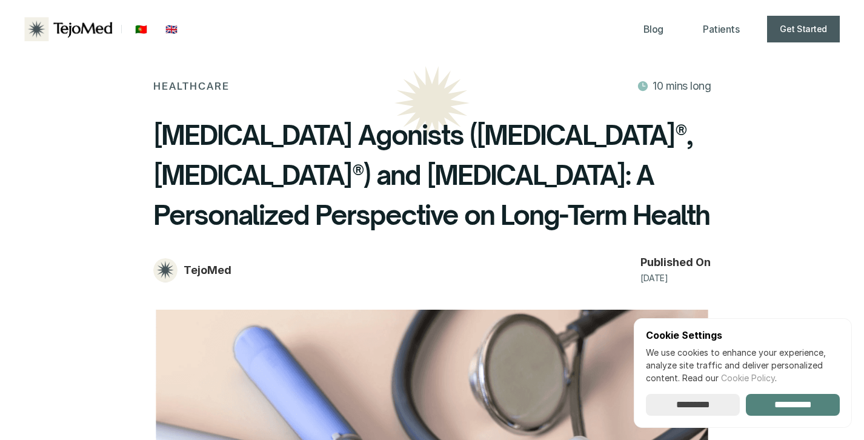
click at [814, 396] on input "**********" at bounding box center [793, 405] width 94 height 22
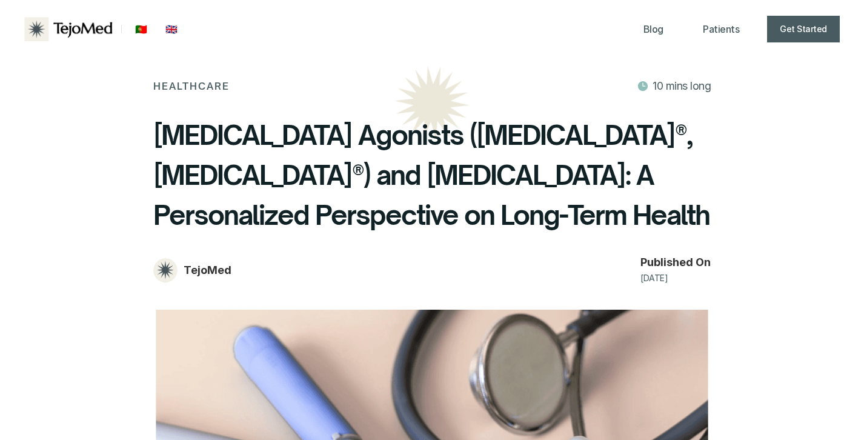
click at [77, 33] on img at bounding box center [69, 29] width 90 height 24
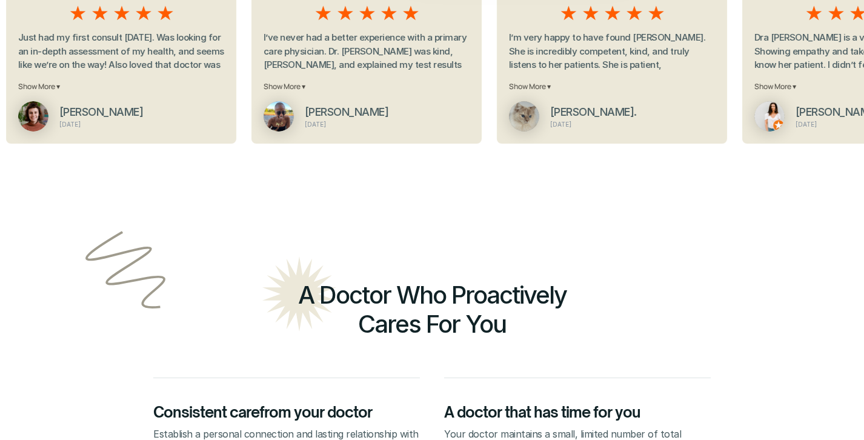
scroll to position [206, 0]
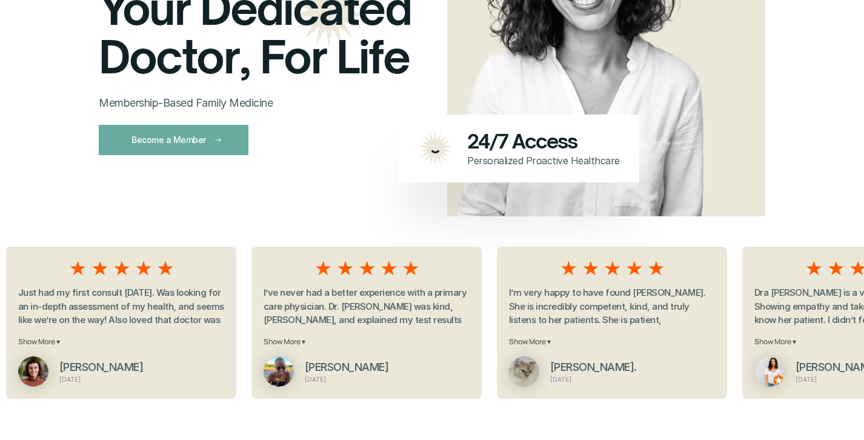
click at [161, 139] on p "Become a Member" at bounding box center [168, 139] width 75 height 15
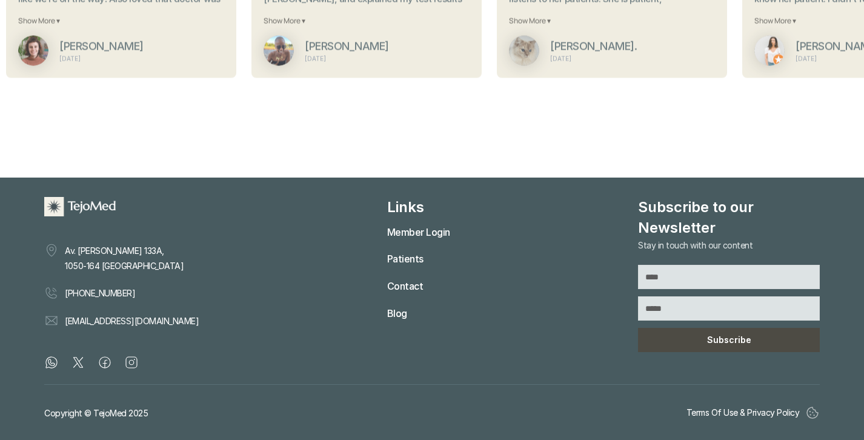
scroll to position [548, 0]
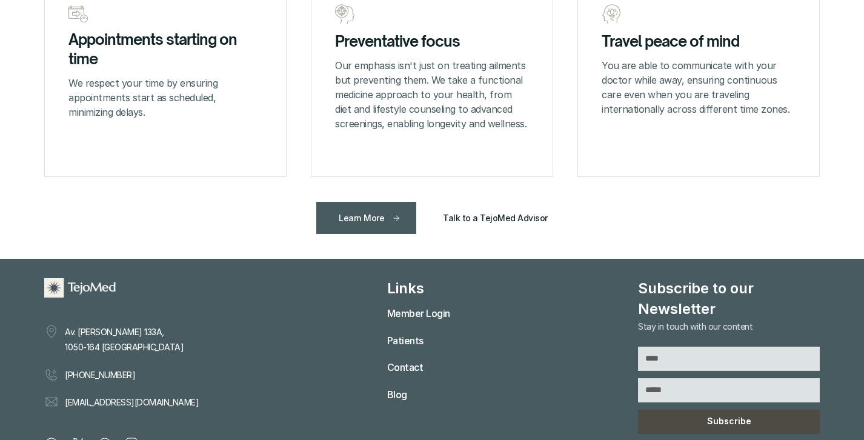
scroll to position [1833, 0]
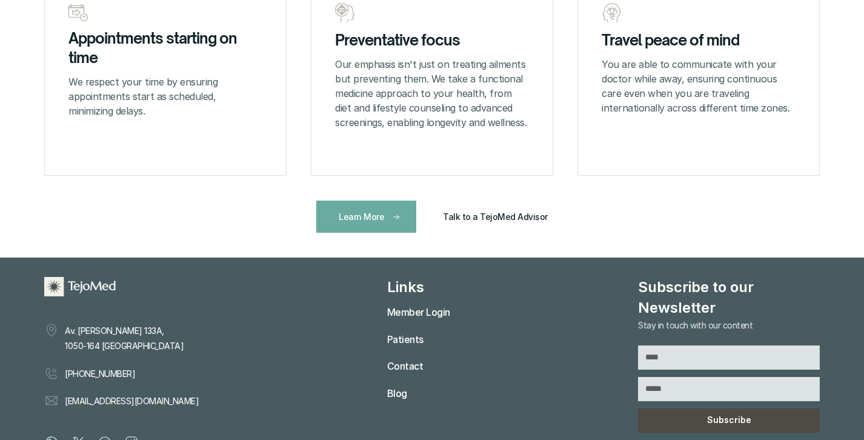
click at [364, 214] on p "Learn More" at bounding box center [361, 216] width 45 height 15
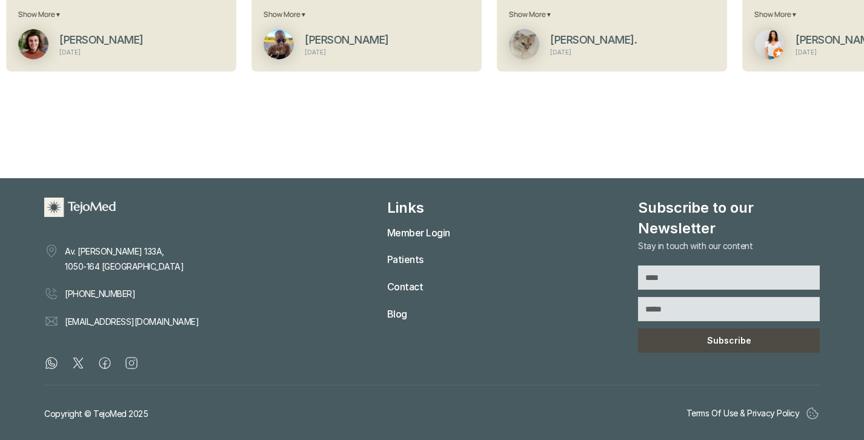
scroll to position [548, 0]
click at [391, 259] on p "Patients" at bounding box center [405, 260] width 36 height 18
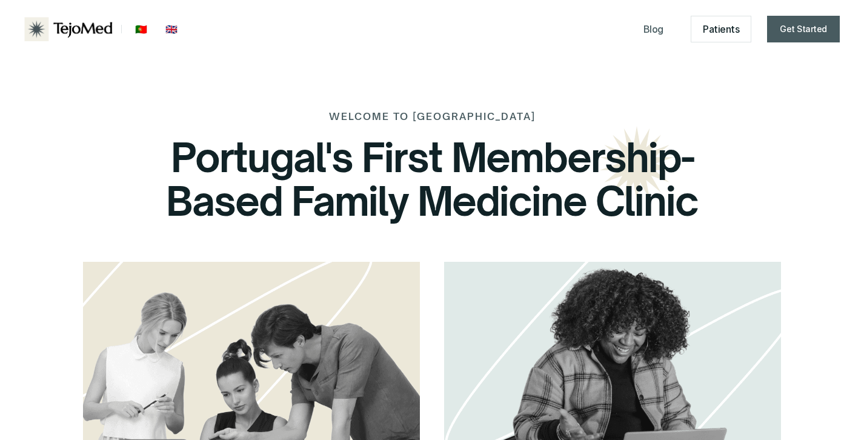
click at [720, 26] on p "Patients" at bounding box center [721, 30] width 36 height 18
click at [816, 28] on p "Get Started" at bounding box center [803, 28] width 47 height 15
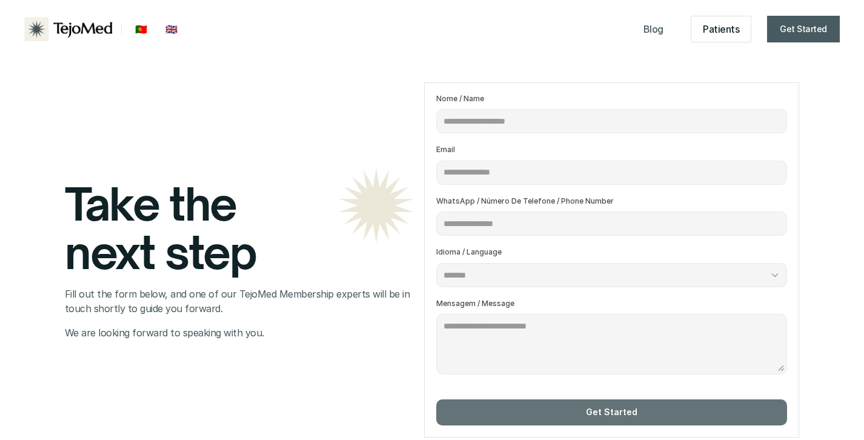
click at [718, 29] on p "Patients" at bounding box center [721, 30] width 36 height 18
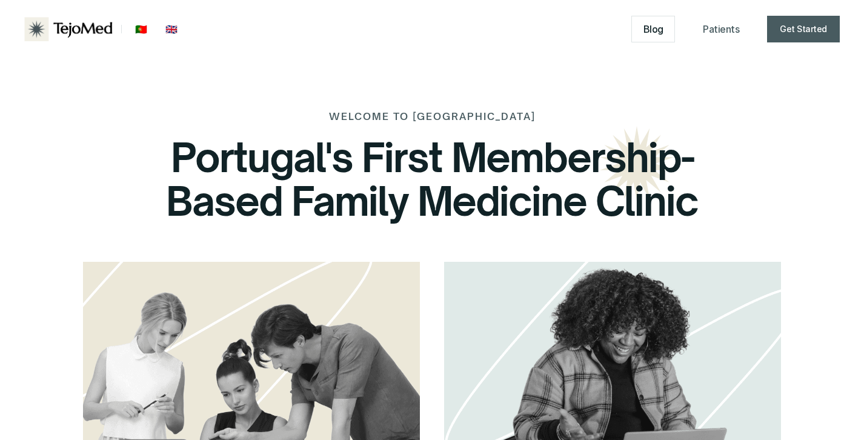
click at [662, 26] on p "Blog" at bounding box center [653, 30] width 20 height 18
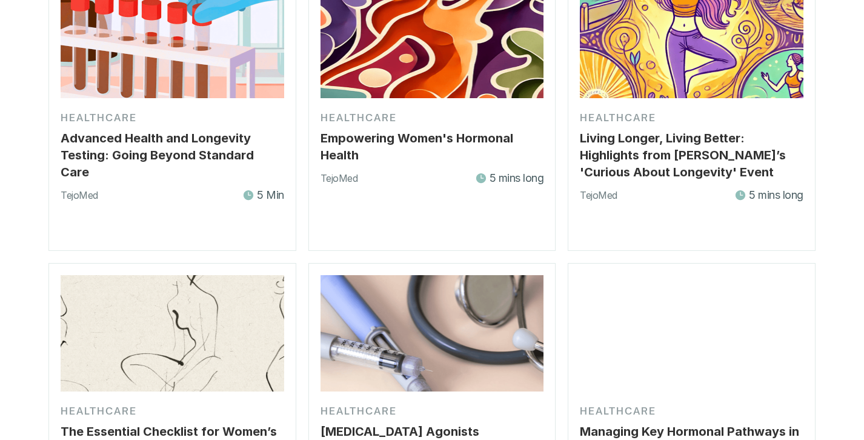
scroll to position [782, 0]
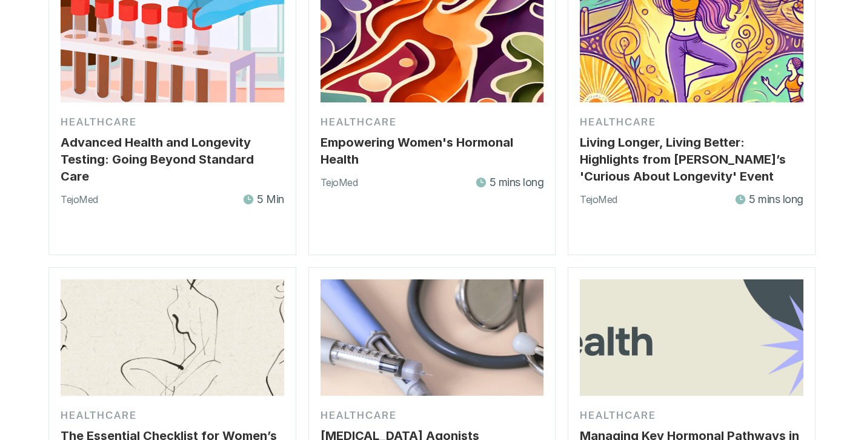
click at [356, 134] on h4 "Empowering Women's Hormonal Health" at bounding box center [433, 151] width 224 height 34
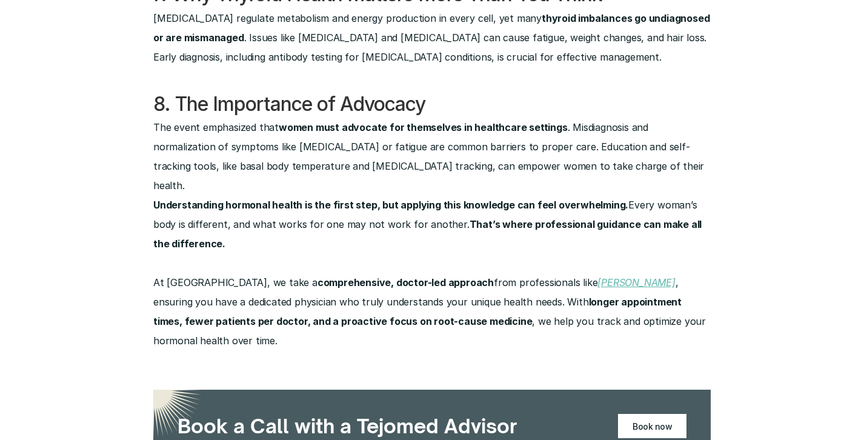
scroll to position [1826, 0]
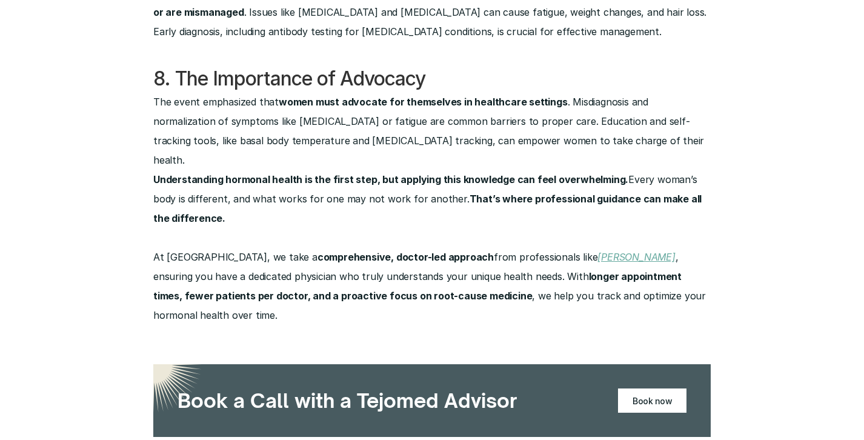
click at [597, 251] on em "[PERSON_NAME]" at bounding box center [636, 257] width 78 height 12
